Goal: Information Seeking & Learning: Check status

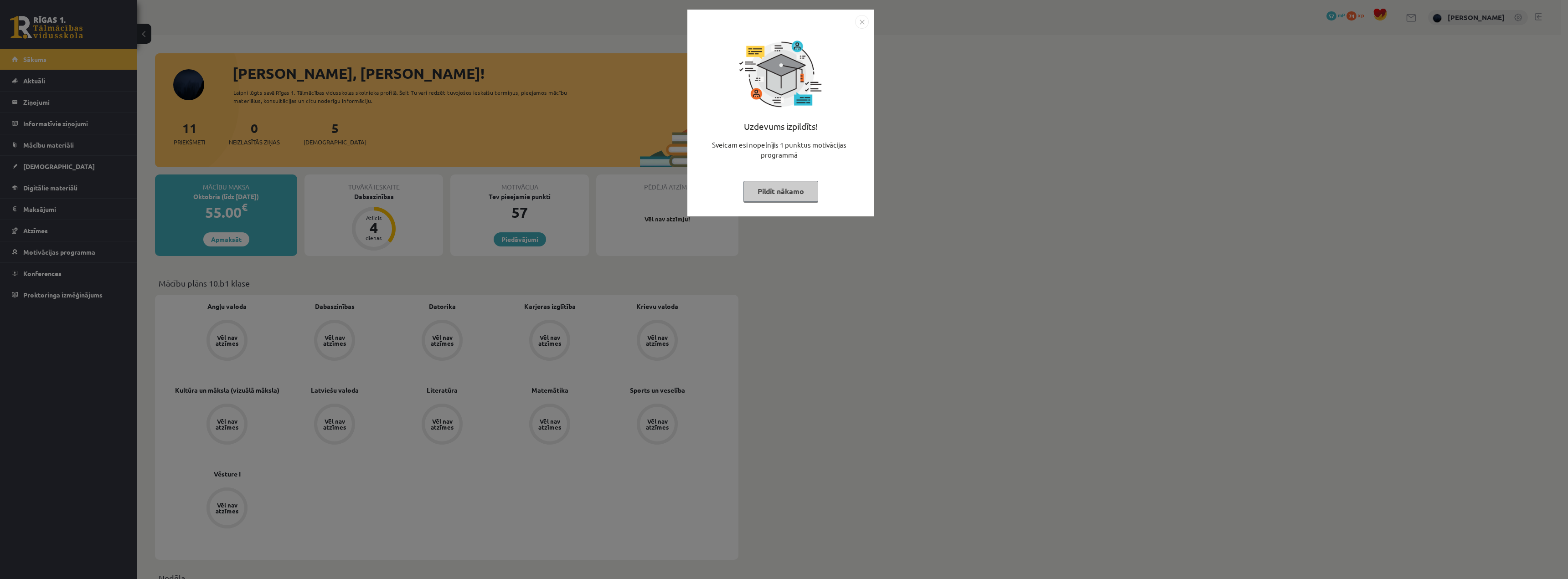
click at [755, 188] on button "Pildīt nākamo" at bounding box center [781, 191] width 75 height 21
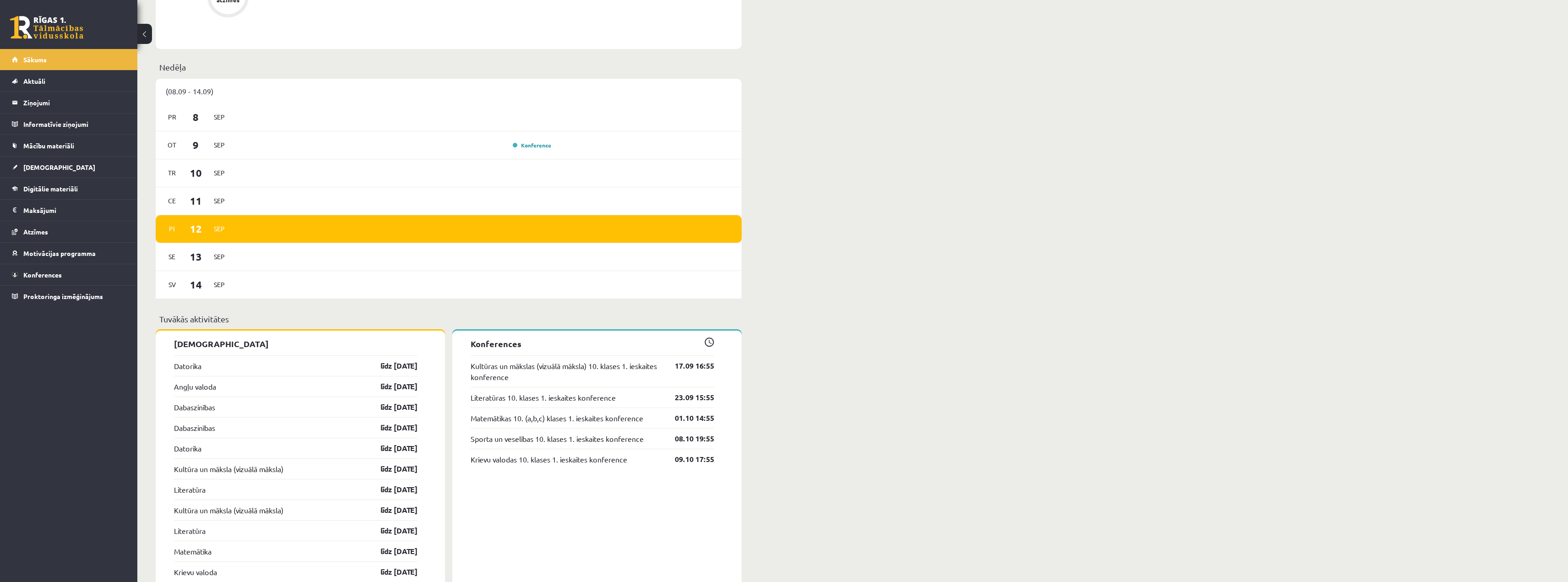
scroll to position [549, 0]
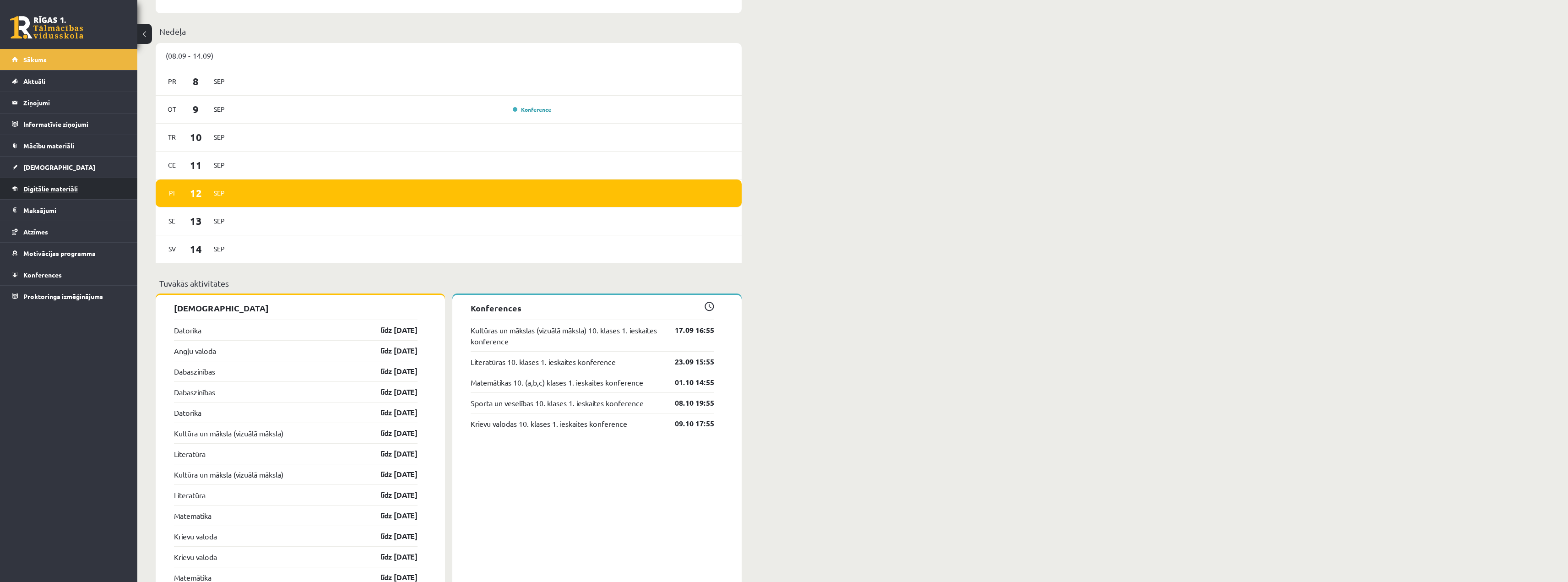
click at [48, 196] on link "Digitālie materiāli" at bounding box center [69, 189] width 114 height 21
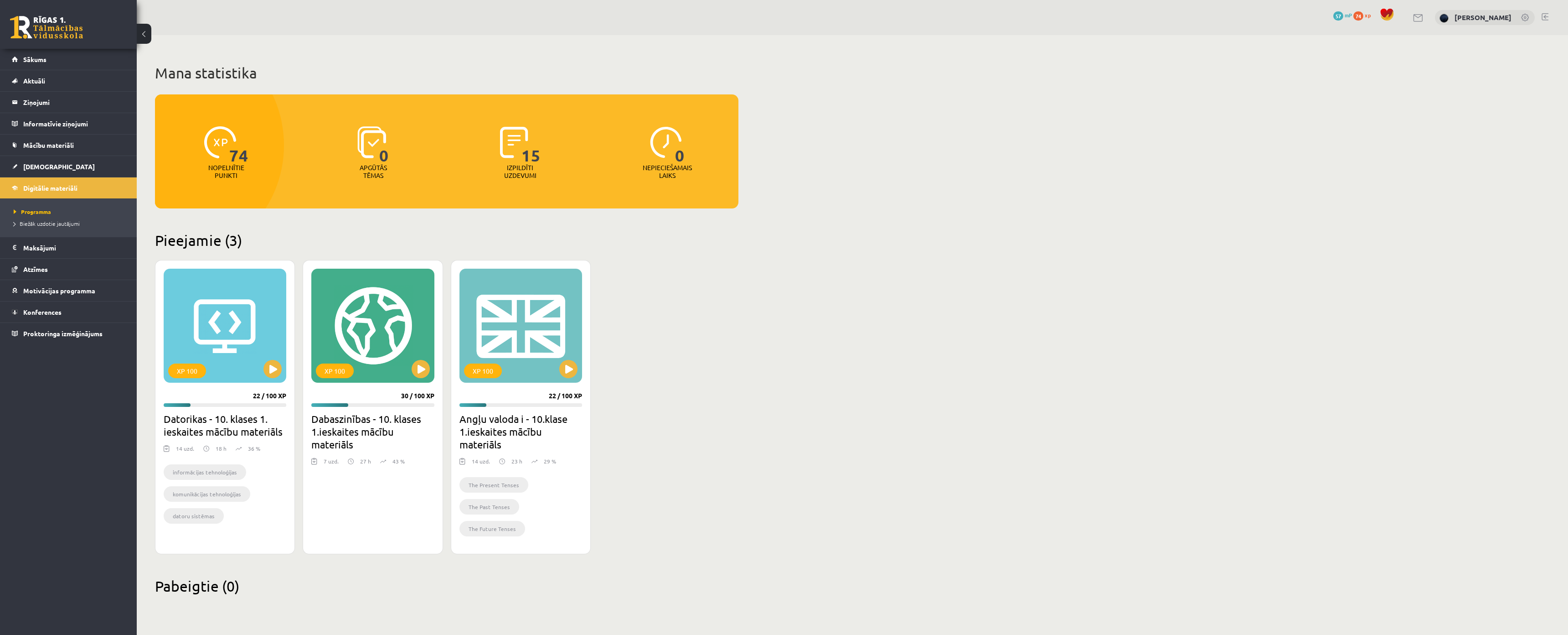
click at [223, 169] on p "Nopelnītie punkti" at bounding box center [226, 171] width 36 height 15
click at [288, 214] on div "Mana statistika 74 Nopelnītie punkti 0 Apgūtās tēmas 15 Izpildīti uzdevumi 0 Ne…" at bounding box center [447, 329] width 620 height 589
click at [661, 168] on p "Nepieciešamais laiks" at bounding box center [667, 171] width 50 height 15
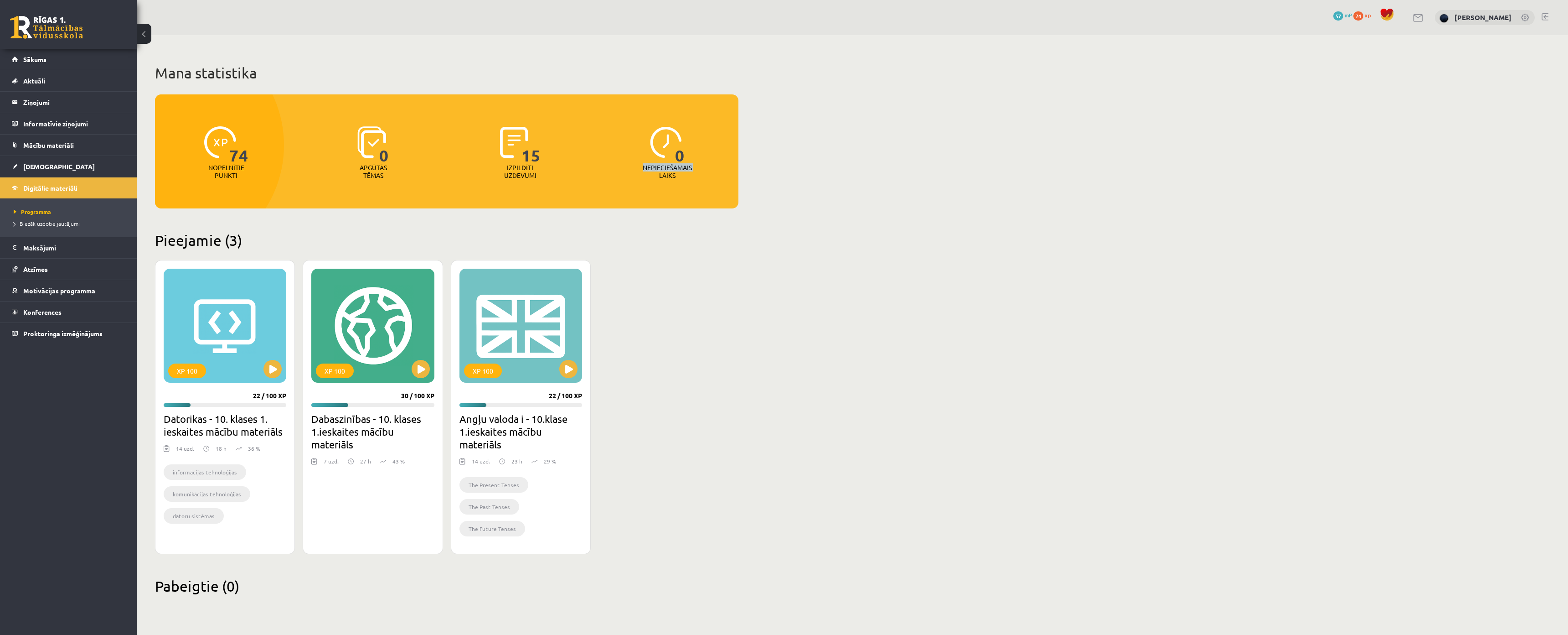
click at [661, 168] on p "Nepieciešamais laiks" at bounding box center [667, 171] width 50 height 15
click at [691, 231] on h2 "Pieejamie (3)" at bounding box center [447, 240] width 584 height 17
click at [667, 169] on p "Nepieciešamais laiks" at bounding box center [667, 171] width 50 height 15
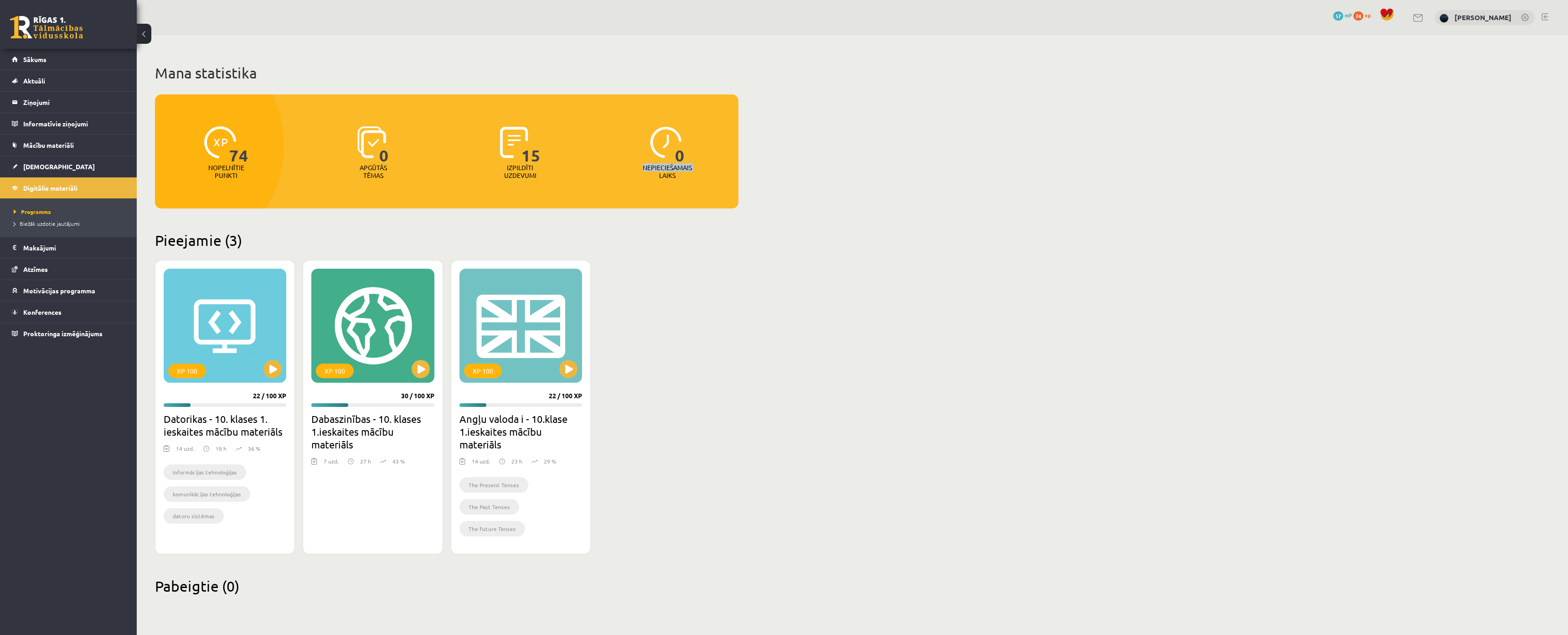
drag, startPoint x: 667, startPoint y: 169, endPoint x: 648, endPoint y: 165, distance: 19.4
click at [648, 165] on p "Nepieciešamais laiks" at bounding box center [667, 171] width 50 height 15
click at [1167, 140] on div "Mana statistika 74 Nopelnītie punkti 0 Apgūtās tēmas 15 Izpildīti uzdevumi 0 Ne…" at bounding box center [852, 329] width 1431 height 589
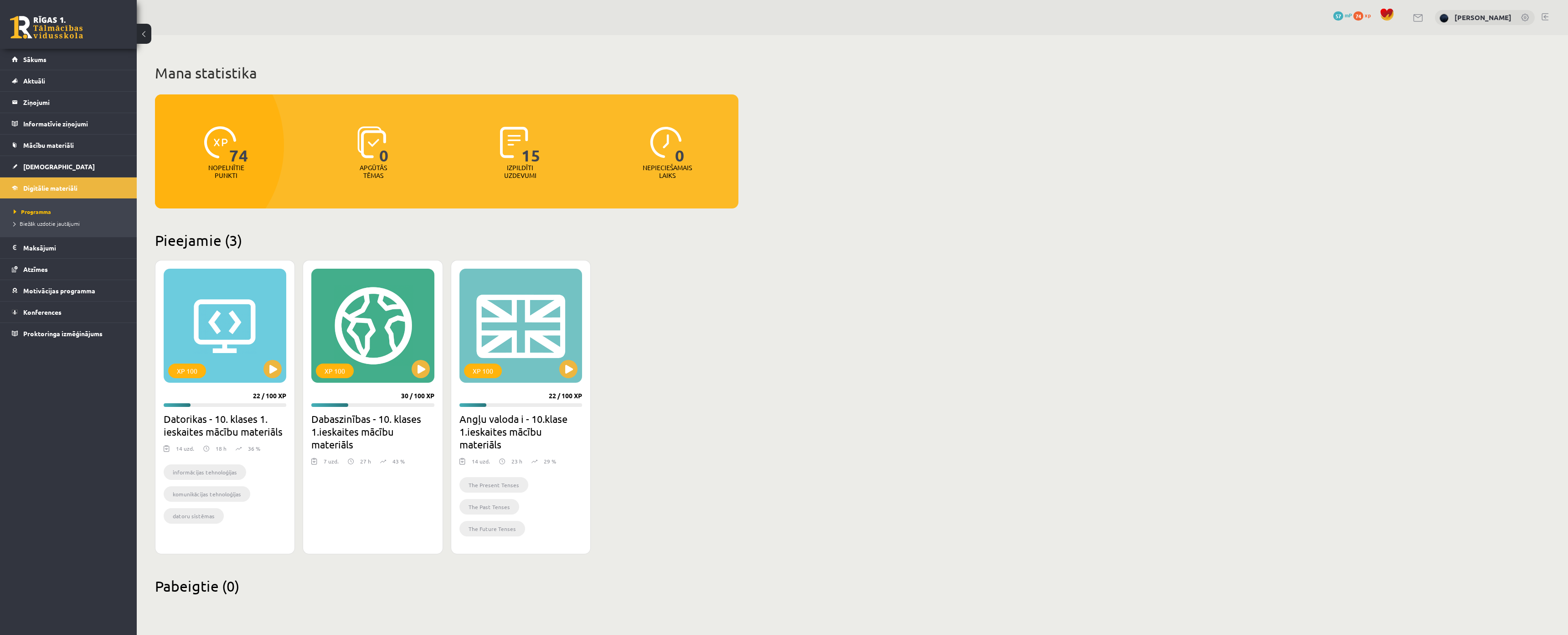
click at [375, 167] on p "Apgūtās tēmas" at bounding box center [373, 171] width 36 height 15
click at [308, 118] on div "74 Nopelnītie punkti 0 Apgūtās tēmas 15 Izpildīti uzdevumi 0 Nepieciešamais lai…" at bounding box center [447, 139] width 584 height 90
